Goal: Check status: Check status

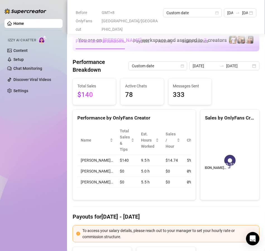
scroll to position [832, 0]
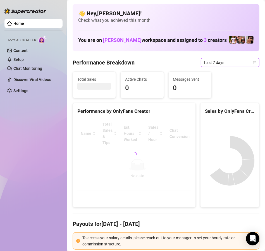
click at [237, 63] on span "Last 7 days" at bounding box center [230, 62] width 52 height 8
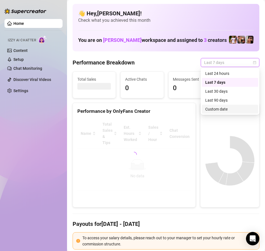
click at [226, 109] on div "Custom date" at bounding box center [230, 109] width 50 height 6
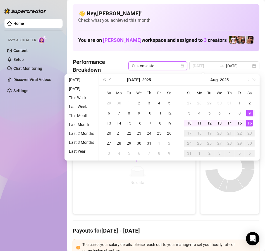
type input "[DATE]"
click at [252, 123] on div "16" at bounding box center [249, 123] width 7 height 7
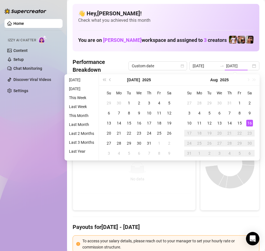
type input "[DATE]"
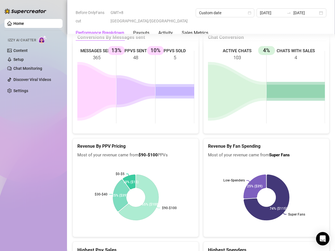
scroll to position [800, 0]
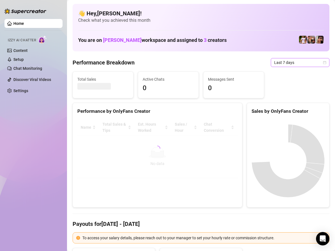
click at [316, 60] on span "Last 7 days" at bounding box center [300, 62] width 52 height 8
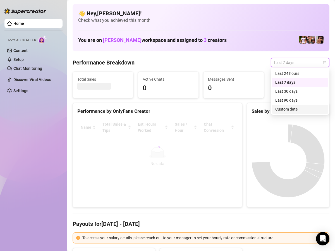
click at [306, 108] on div "Custom date" at bounding box center [300, 109] width 50 height 6
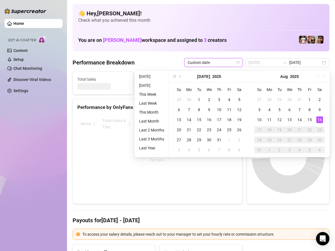
click at [319, 118] on div "16" at bounding box center [319, 119] width 7 height 7
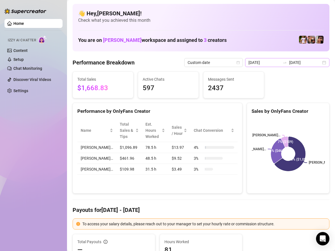
click at [325, 62] on div "2025-08-09 2025-08-16" at bounding box center [287, 62] width 84 height 9
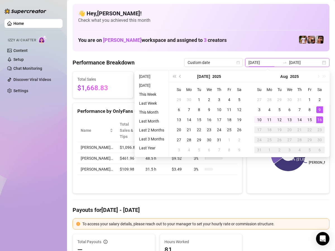
type input "[DATE]"
click at [319, 119] on div "16" at bounding box center [319, 119] width 7 height 7
type input "[DATE]"
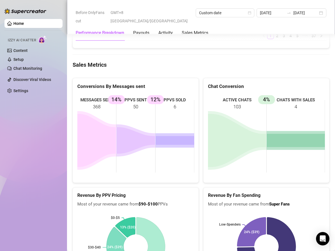
scroll to position [799, 0]
